Goal: Task Accomplishment & Management: Manage account settings

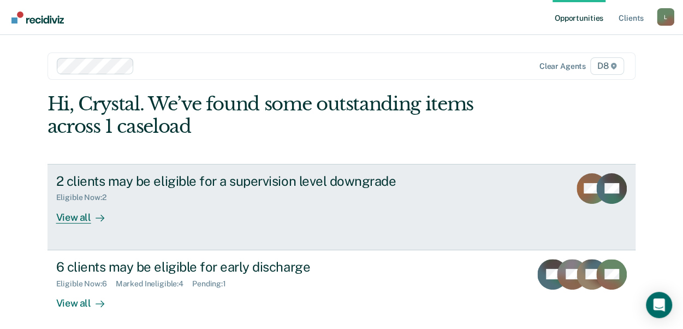
click at [199, 179] on div "2 clients may be eligible for a supervision level downgrade" at bounding box center [247, 181] width 383 height 16
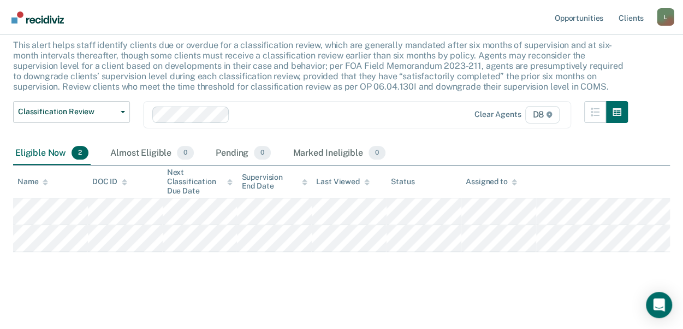
scroll to position [67, 0]
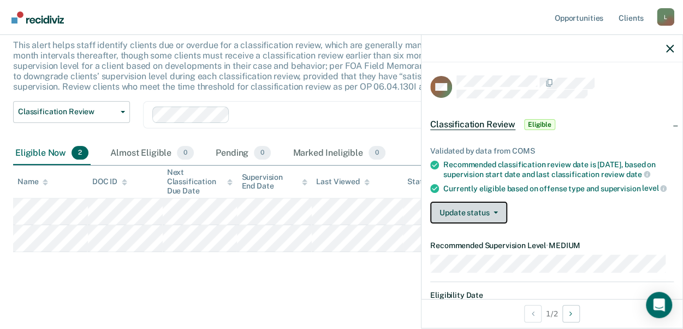
click at [493, 222] on button "Update status" at bounding box center [468, 213] width 77 height 22
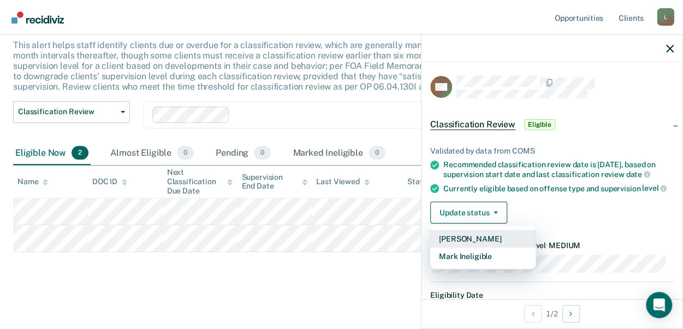
click at [480, 246] on button "[PERSON_NAME]" at bounding box center [482, 238] width 105 height 17
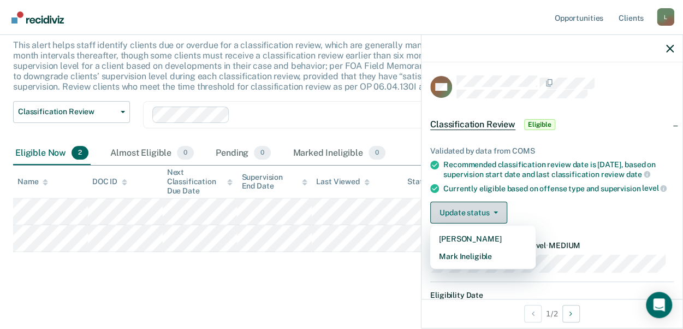
scroll to position [40, 0]
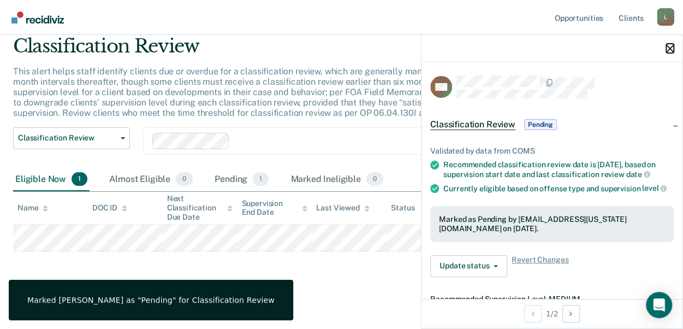
click at [672, 46] on icon "button" at bounding box center [670, 49] width 8 height 8
